Goal: Task Accomplishment & Management: Manage account settings

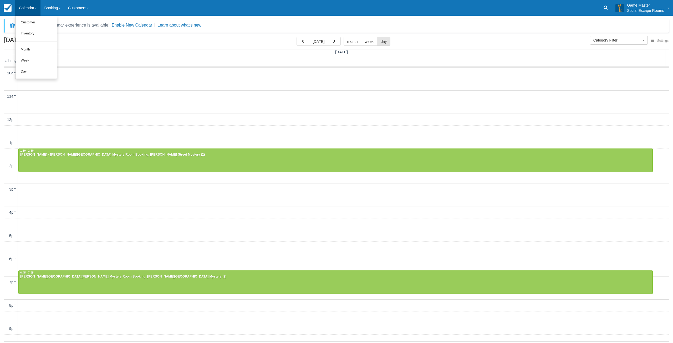
select select
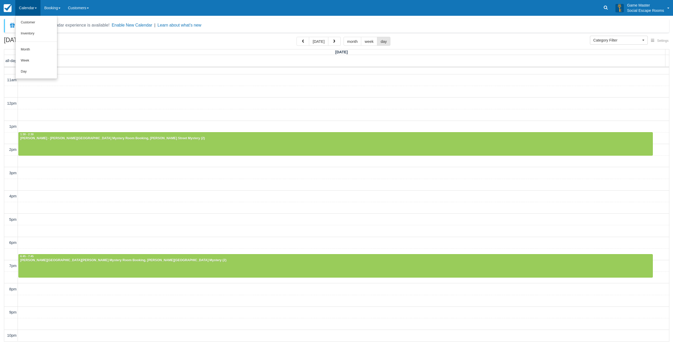
click at [34, 8] on link "Calendar" at bounding box center [27, 8] width 25 height 16
click at [32, 7] on link "Calendar" at bounding box center [27, 8] width 25 height 16
click at [32, 68] on link "Day" at bounding box center [37, 71] width 42 height 11
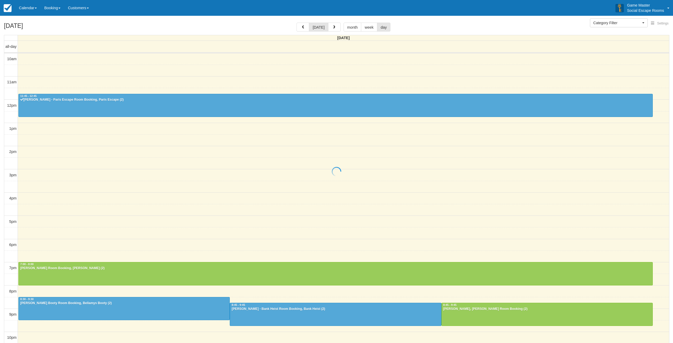
select select
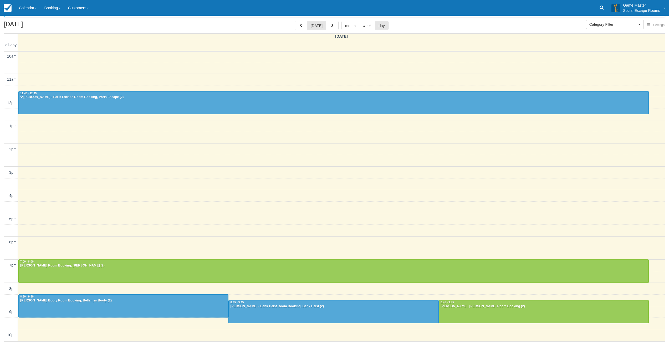
scroll to position [16, 0]
click at [334, 26] on button "button" at bounding box center [332, 25] width 13 height 9
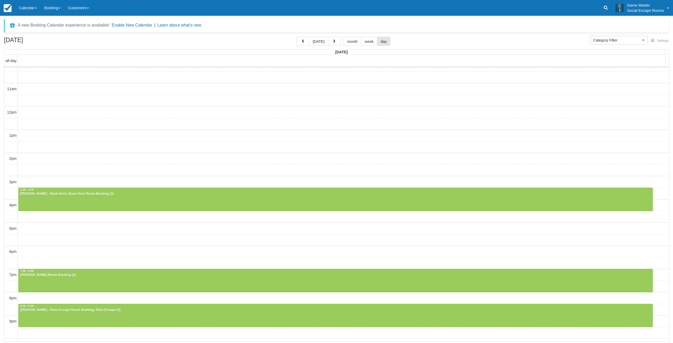
scroll to position [16, 0]
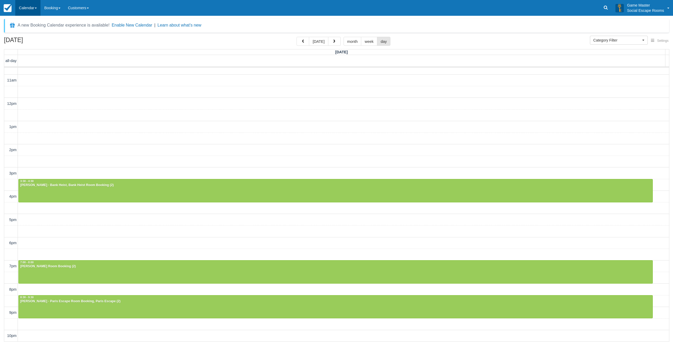
click at [34, 8] on link "Calendar" at bounding box center [27, 8] width 25 height 16
click at [27, 69] on link "Day" at bounding box center [37, 71] width 42 height 11
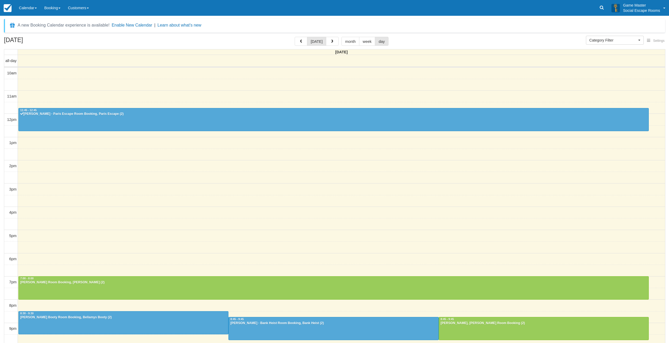
select select
